Goal: Check status: Check status

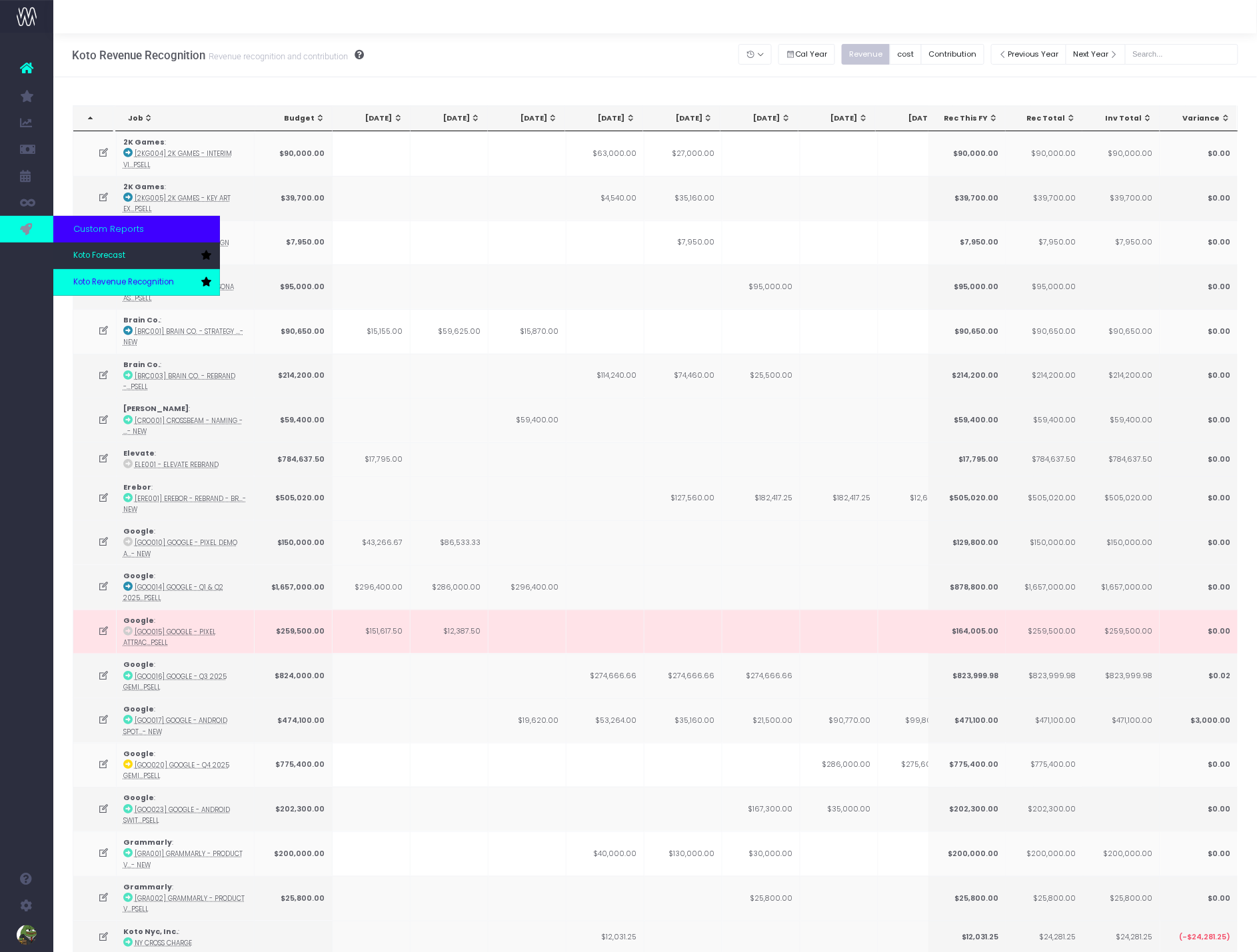
click at [111, 277] on span "Koto Revenue Recognition" at bounding box center [123, 282] width 100 height 12
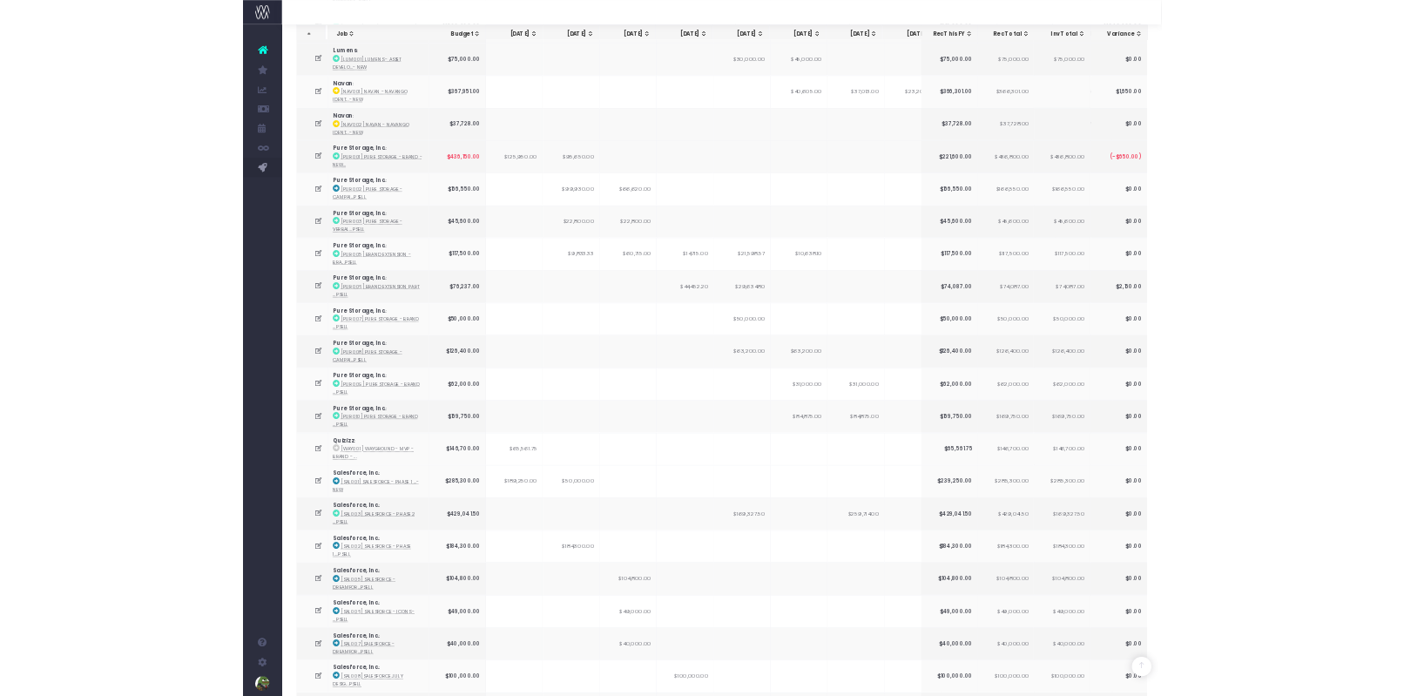
scroll to position [1644, 0]
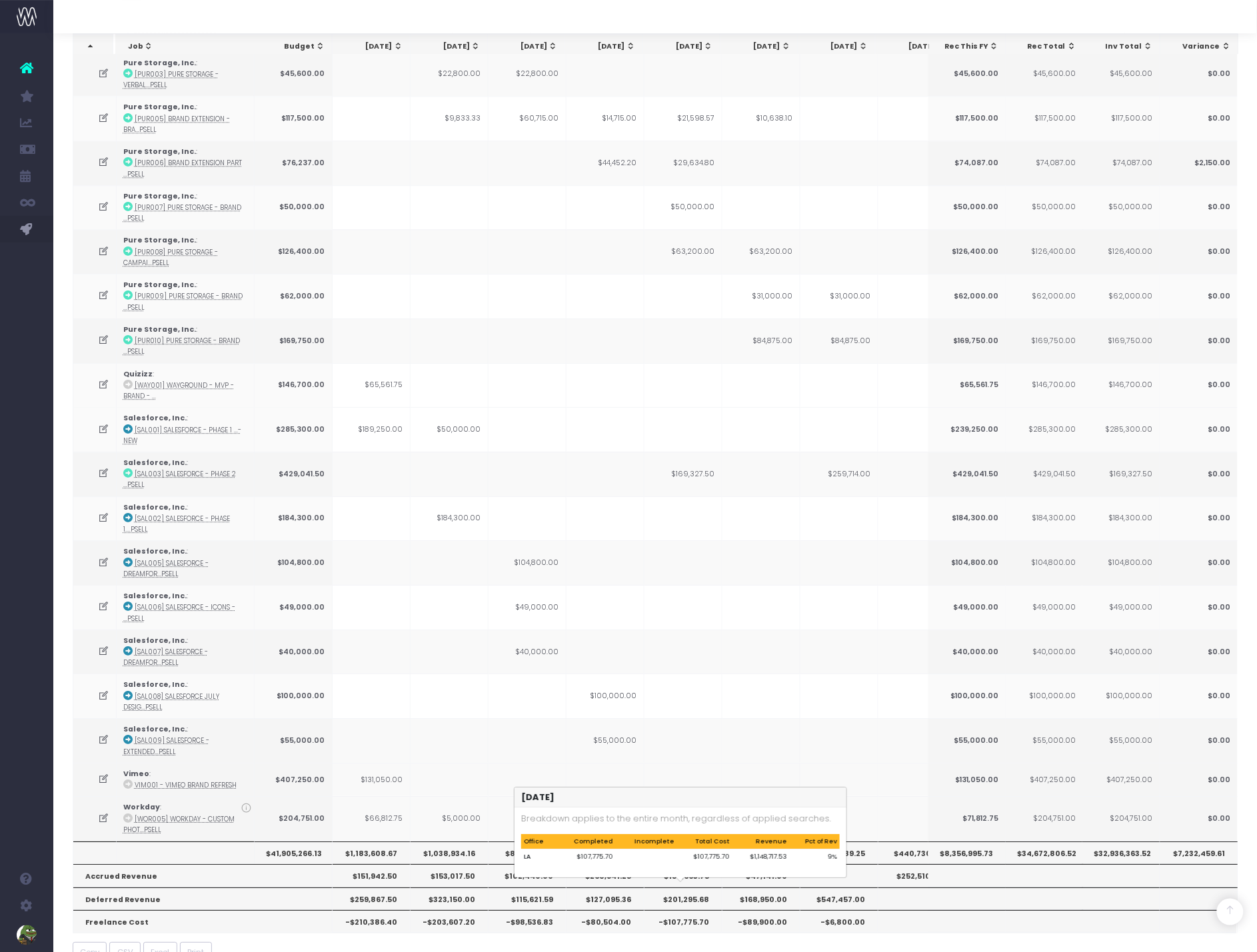
click at [688, 911] on th "-$107,775.70" at bounding box center [684, 922] width 78 height 23
click at [766, 911] on th "-$89,900.00" at bounding box center [762, 922] width 78 height 23
